Goal: Register for event/course

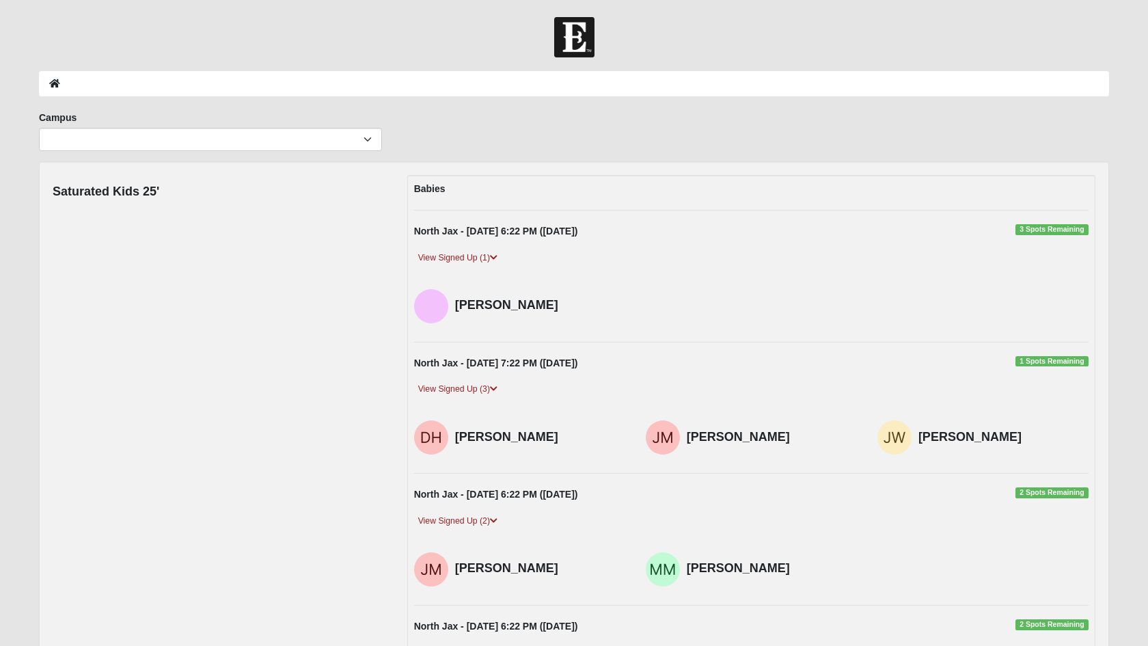
scroll to position [4184, 0]
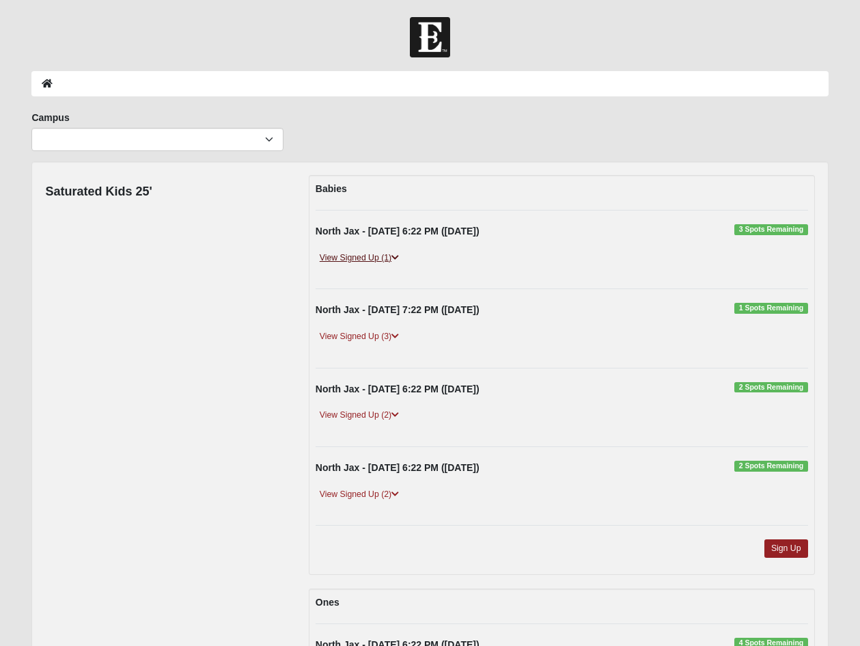
click at [399, 259] on icon at bounding box center [396, 257] width 8 height 8
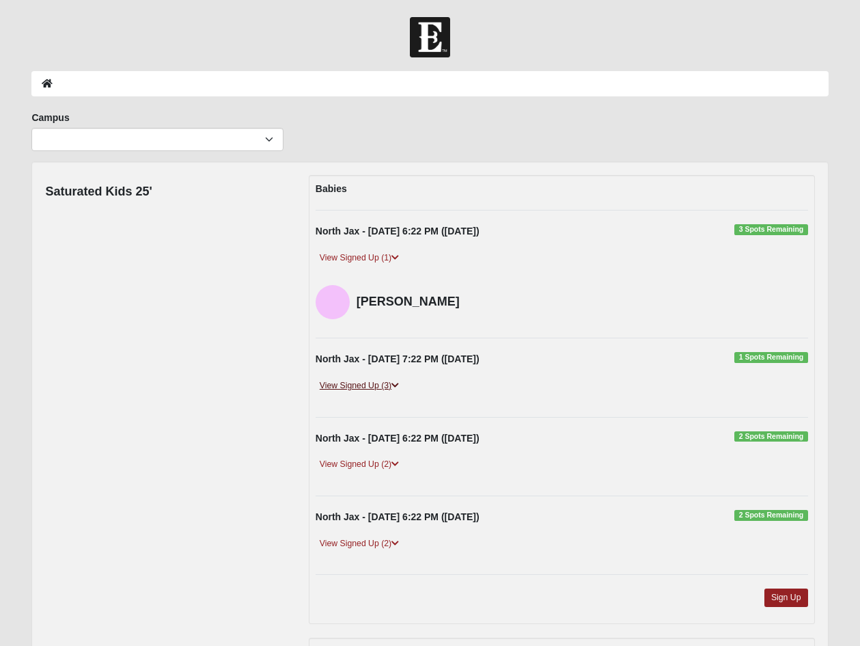
click at [398, 387] on icon at bounding box center [396, 385] width 8 height 8
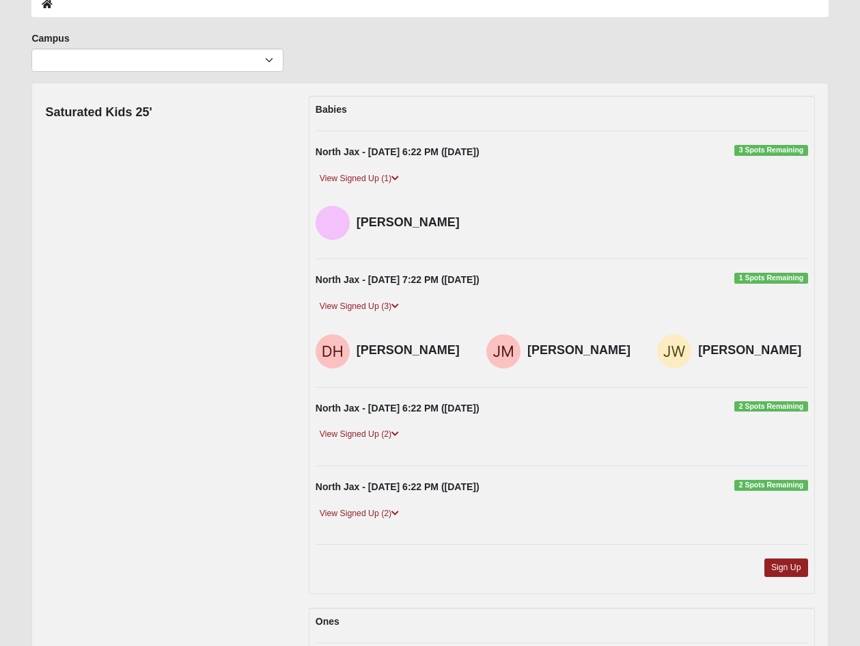
scroll to position [79, 0]
click at [397, 435] on icon at bounding box center [396, 434] width 8 height 8
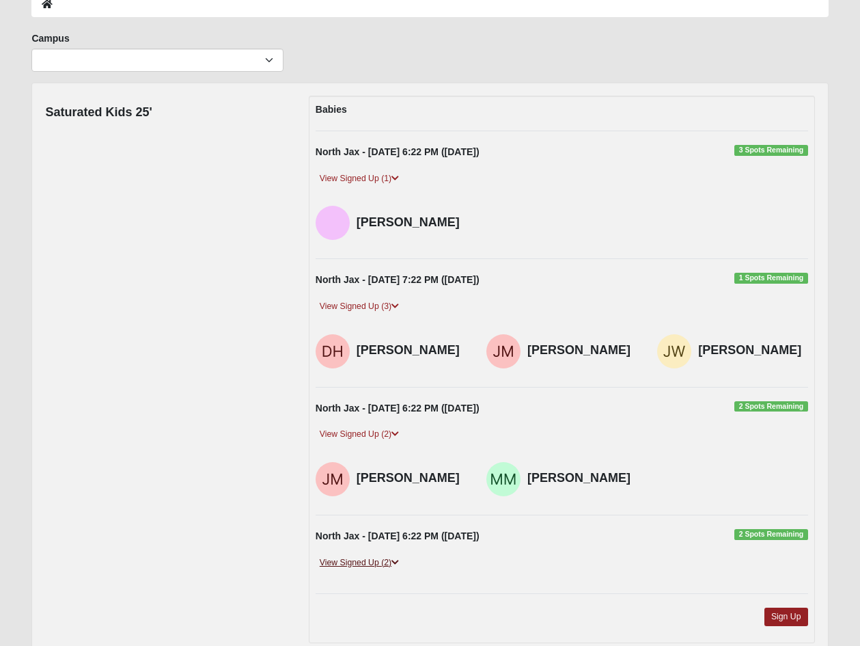
click at [398, 558] on icon at bounding box center [396, 562] width 8 height 8
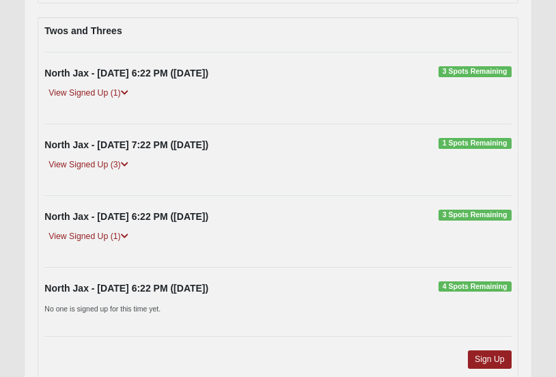
scroll to position [1300, 0]
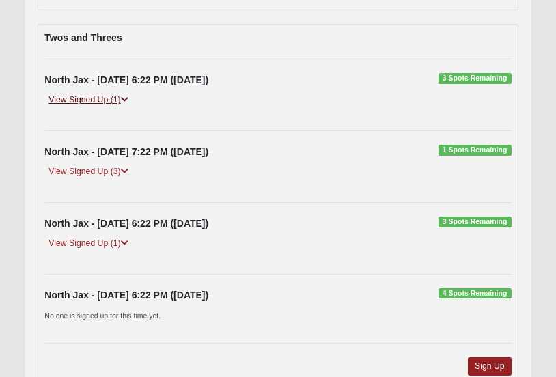
click at [128, 99] on icon at bounding box center [125, 100] width 8 height 8
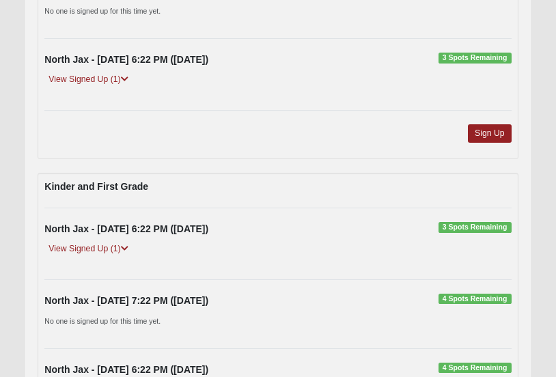
scroll to position [2118, 0]
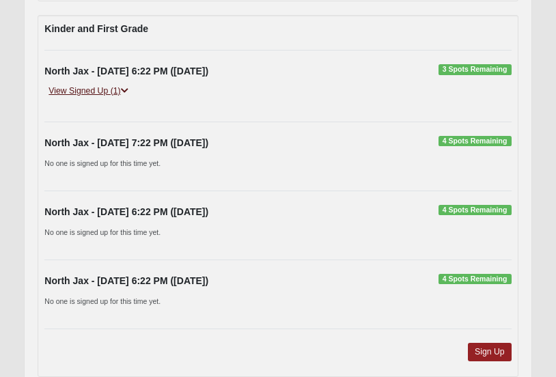
click at [126, 88] on icon at bounding box center [125, 91] width 8 height 8
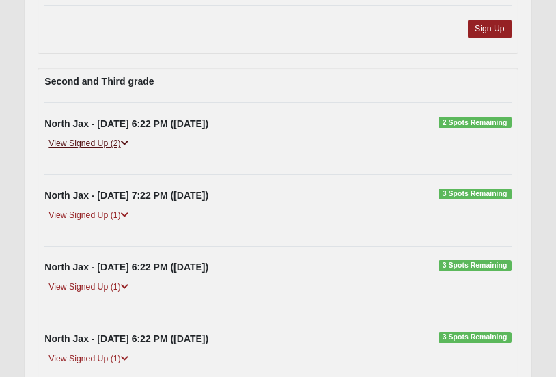
scroll to position [2491, 0]
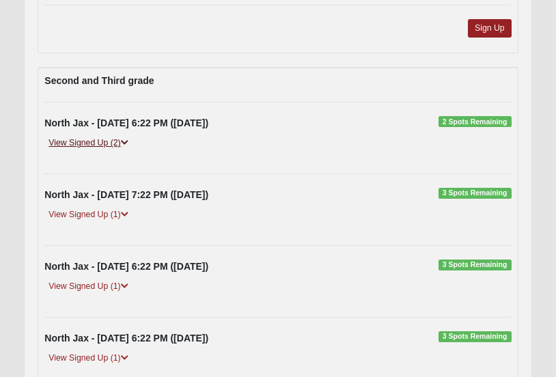
click at [124, 141] on icon at bounding box center [125, 143] width 8 height 8
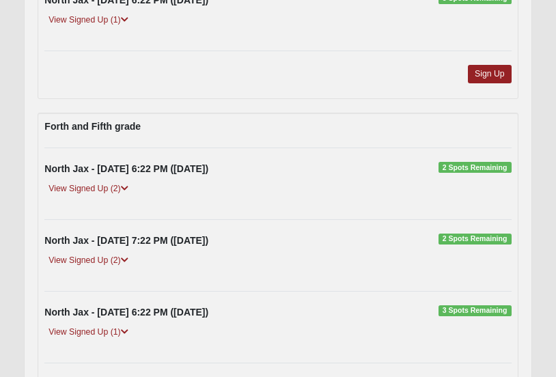
scroll to position [2918, 0]
click at [126, 186] on icon at bounding box center [125, 188] width 8 height 8
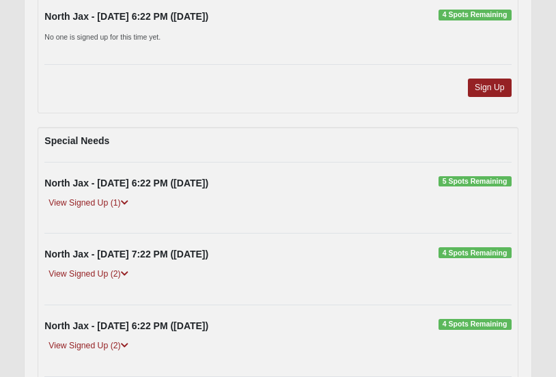
scroll to position [3375, 0]
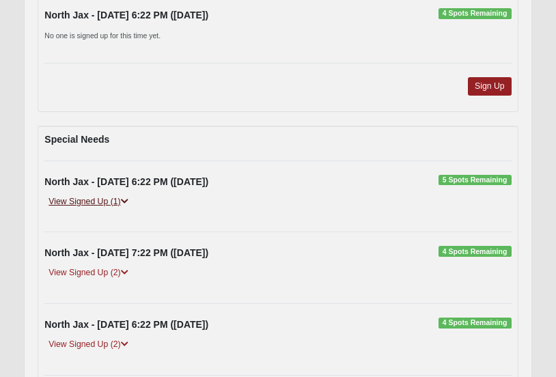
click at [126, 199] on icon at bounding box center [125, 201] width 8 height 8
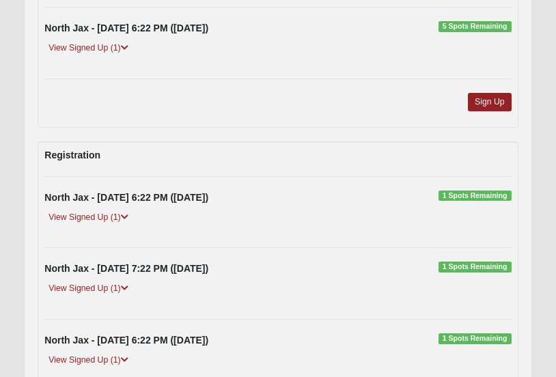
scroll to position [3736, 0]
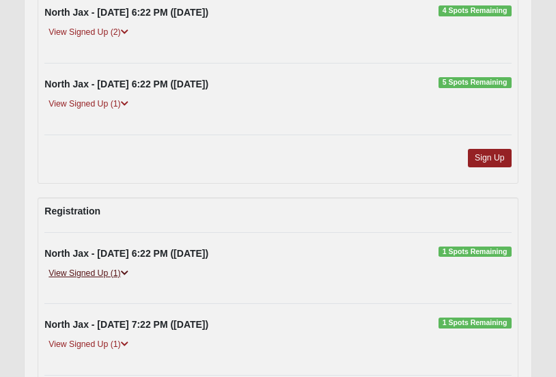
click at [128, 269] on icon at bounding box center [125, 273] width 8 height 8
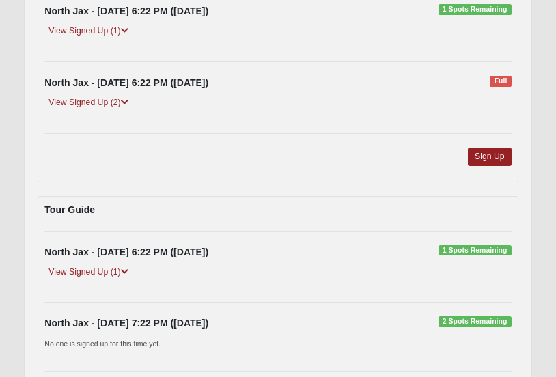
scroll to position [4295, 0]
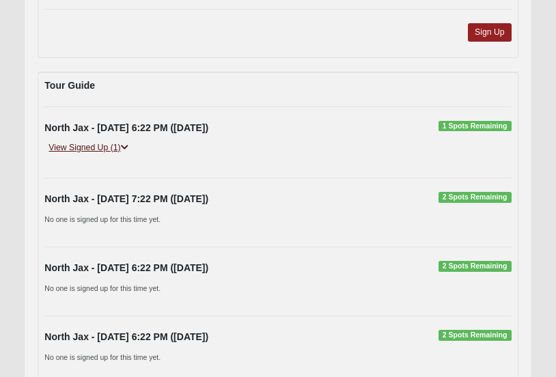
click at [131, 141] on link "View Signed Up (1)" at bounding box center [87, 148] width 87 height 14
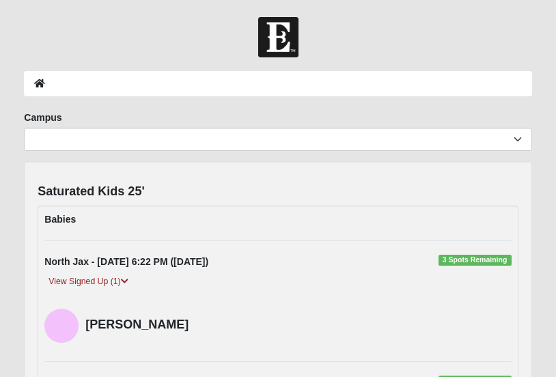
scroll to position [0, 0]
